Goal: Task Accomplishment & Management: Manage account settings

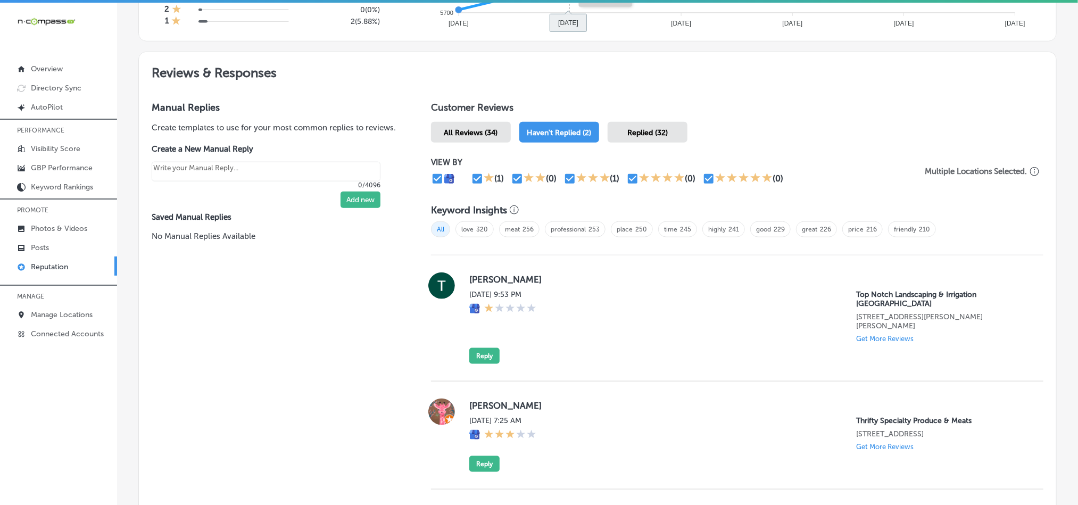
scroll to position [511, 0]
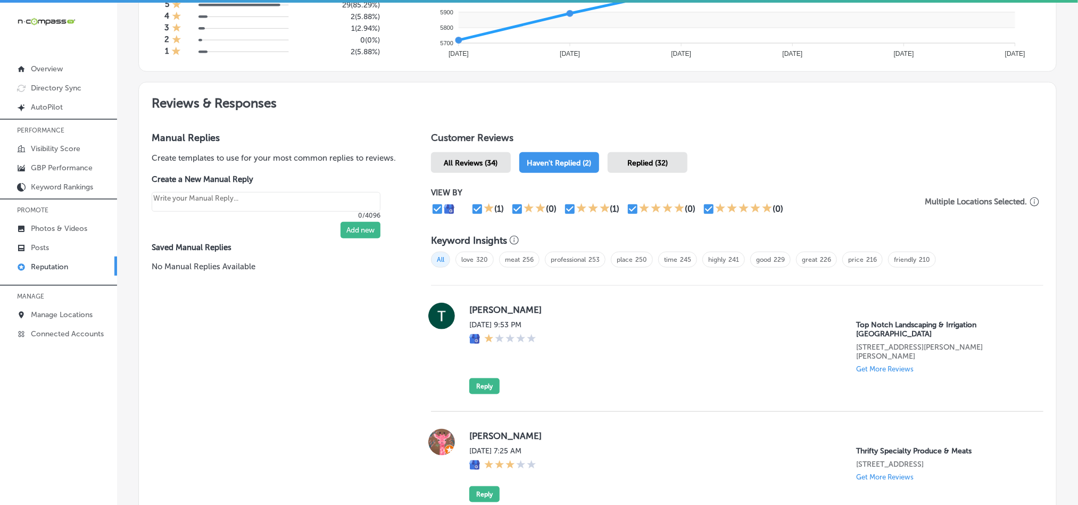
drag, startPoint x: 48, startPoint y: 265, endPoint x: 58, endPoint y: 259, distance: 11.5
click at [48, 265] on p "Reputation" at bounding box center [49, 266] width 37 height 9
type textarea "x"
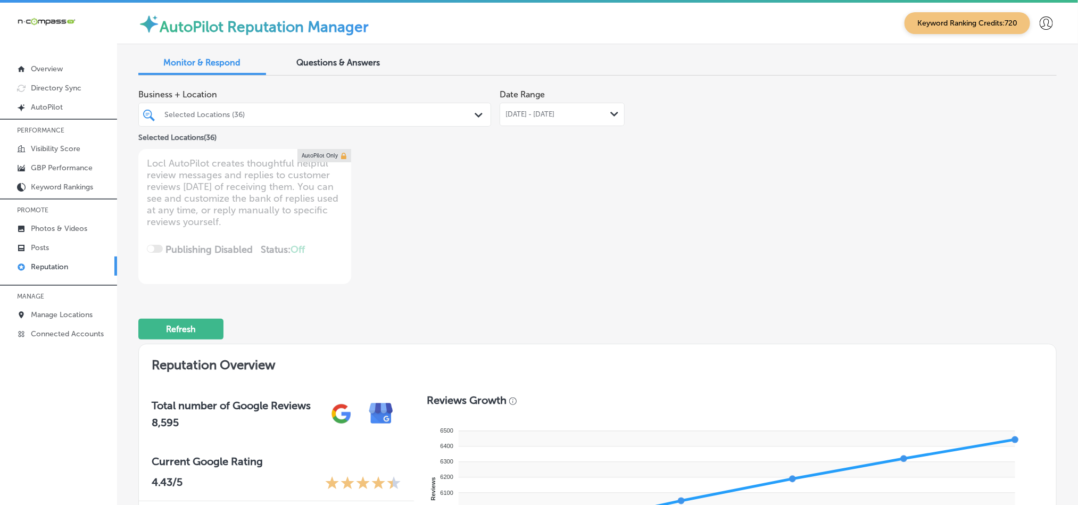
click at [420, 110] on div "Selected Locations (36)" at bounding box center [319, 114] width 311 height 9
click at [548, 210] on div "Business + Location Selected Locations (36) Path Created with Sketch. Selected …" at bounding box center [413, 184] width 551 height 200
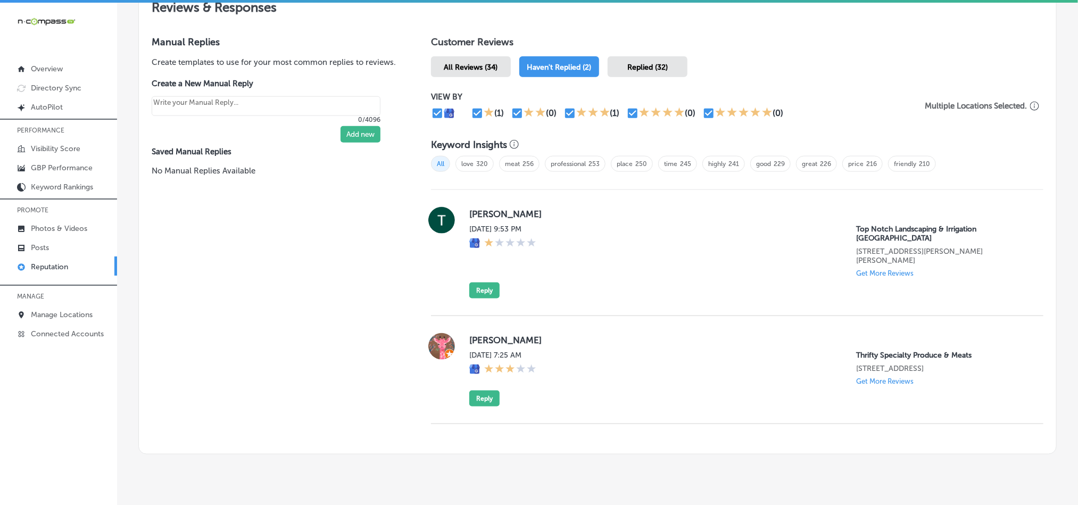
scroll to position [612, 0]
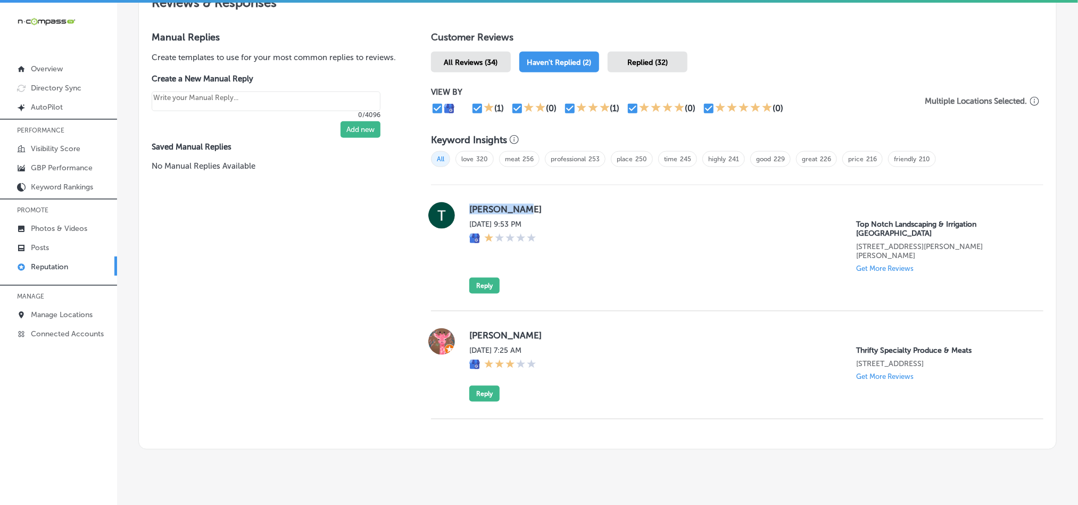
drag, startPoint x: 537, startPoint y: 203, endPoint x: 461, endPoint y: 206, distance: 75.6
click at [461, 206] on div "[PERSON_NAME] [DATE] 9:53 PM Top Notch Landscaping & Irrigation [GEOGRAPHIC_DAT…" at bounding box center [737, 247] width 612 height 91
copy label "[PERSON_NAME]"
drag, startPoint x: 820, startPoint y: 219, endPoint x: 1020, endPoint y: 237, distance: 200.8
click at [1020, 237] on div "[PERSON_NAME] [DATE] 9:53 PM Top Notch Landscaping & Irrigation [GEOGRAPHIC_DAT…" at bounding box center [737, 247] width 612 height 91
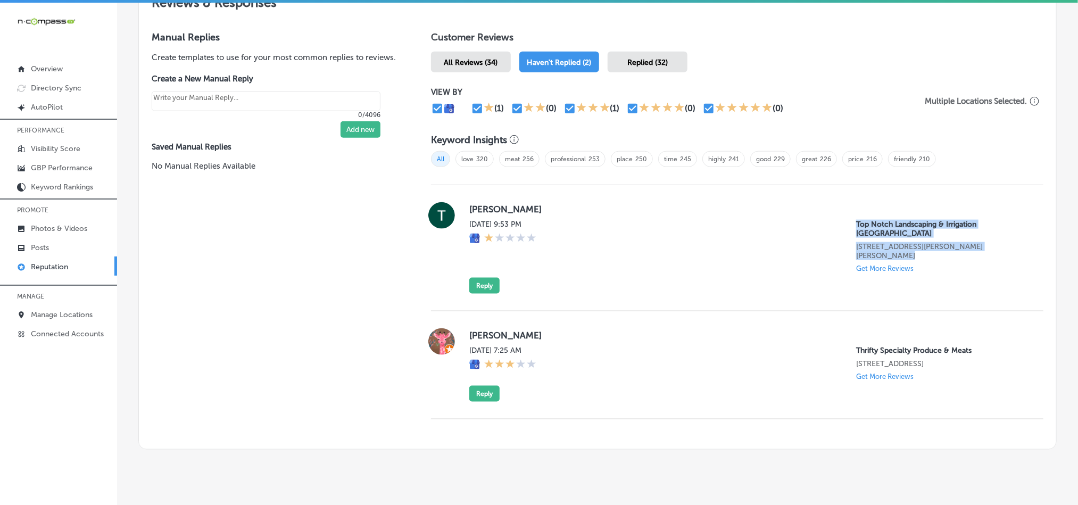
copy div "Top Notch Landscaping & Irrigation [GEOGRAPHIC_DATA] [STREET_ADDRESS][PERSON_NA…"
click at [182, 361] on div "Manual Replies Create templates to use for your most common replies to reviews.…" at bounding box center [274, 234] width 271 height 430
